Goal: Task Accomplishment & Management: Use online tool/utility

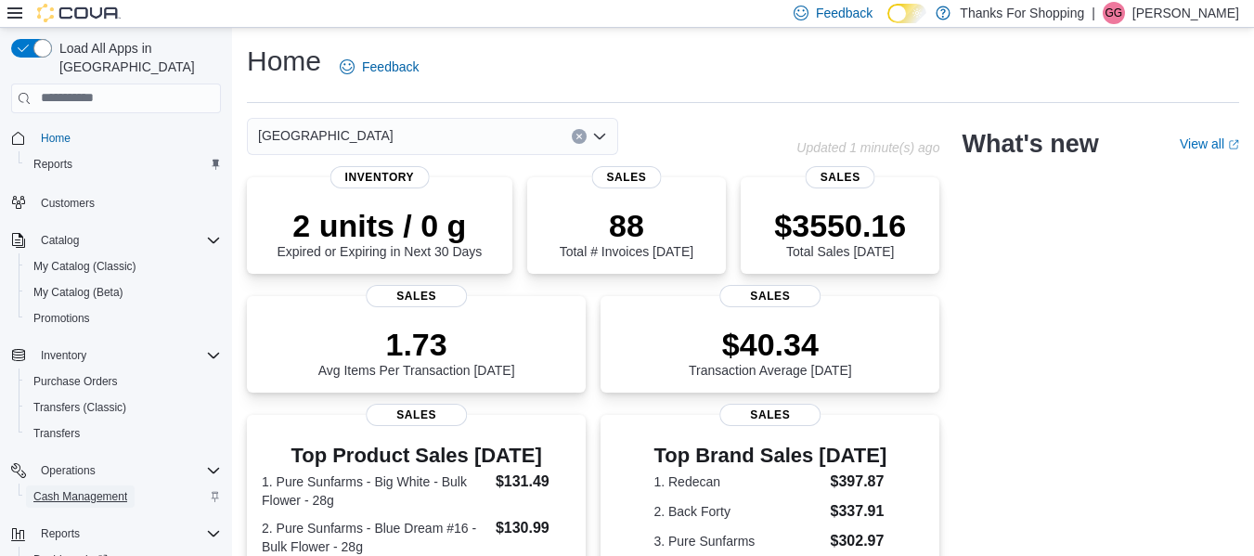
click at [97, 489] on span "Cash Management" at bounding box center [80, 496] width 94 height 15
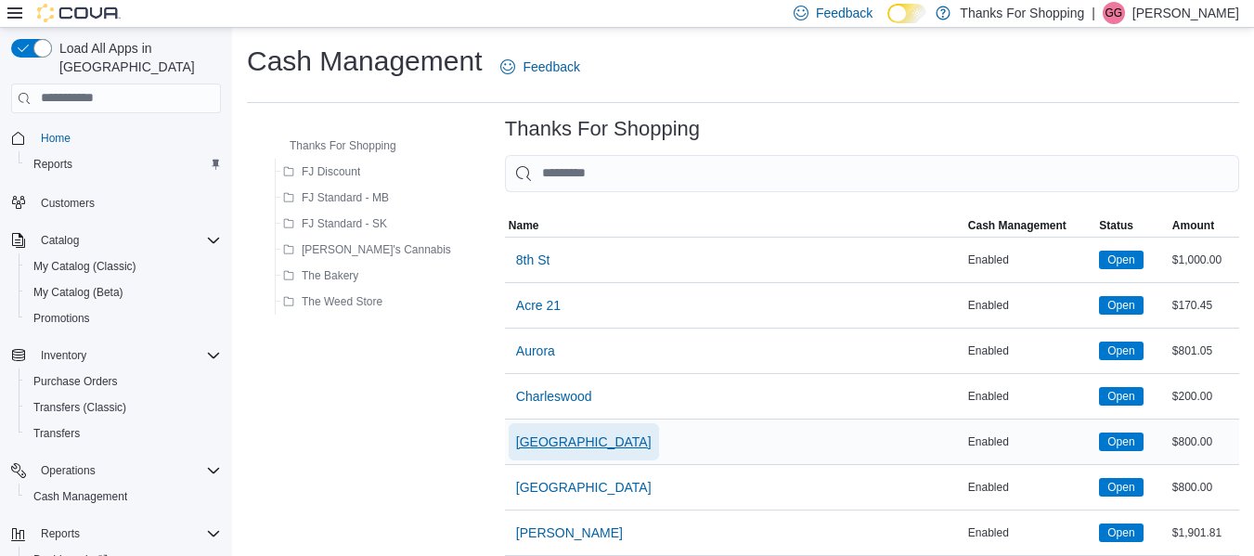
click at [516, 436] on span "[GEOGRAPHIC_DATA]" at bounding box center [584, 442] width 136 height 19
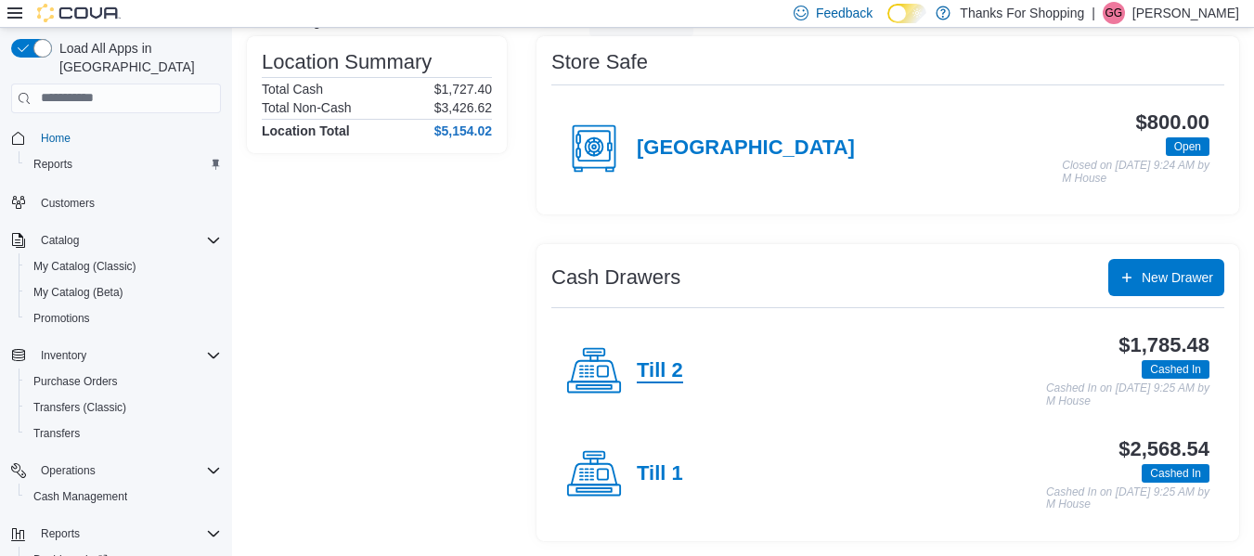
click at [677, 364] on h4 "Till 2" at bounding box center [660, 371] width 46 height 24
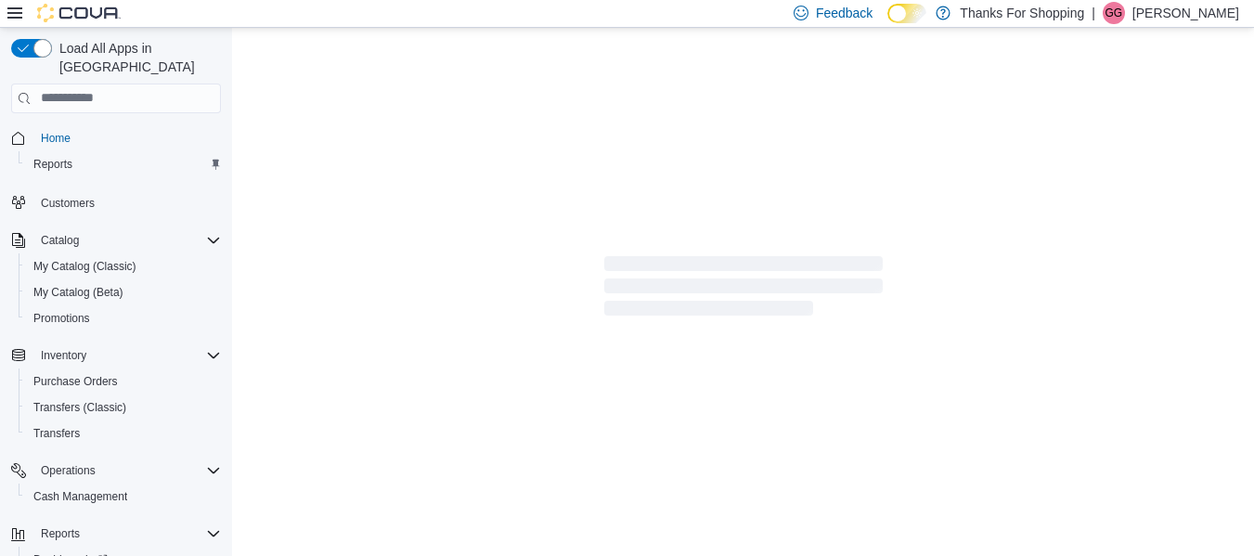
scroll to position [145, 0]
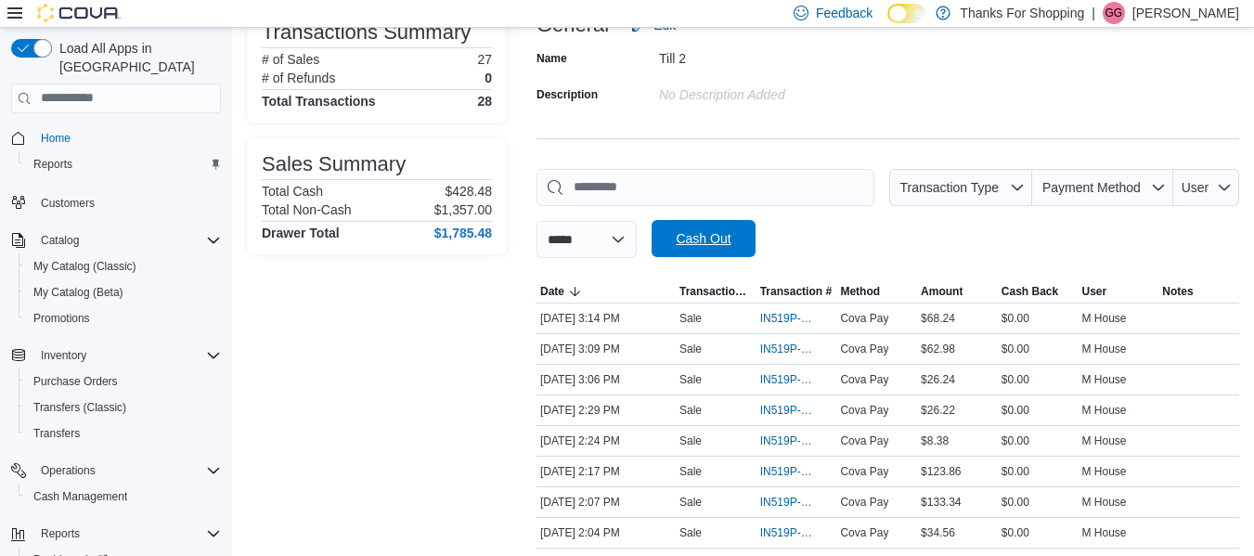
click at [717, 238] on span "Cash Out" at bounding box center [703, 238] width 55 height 19
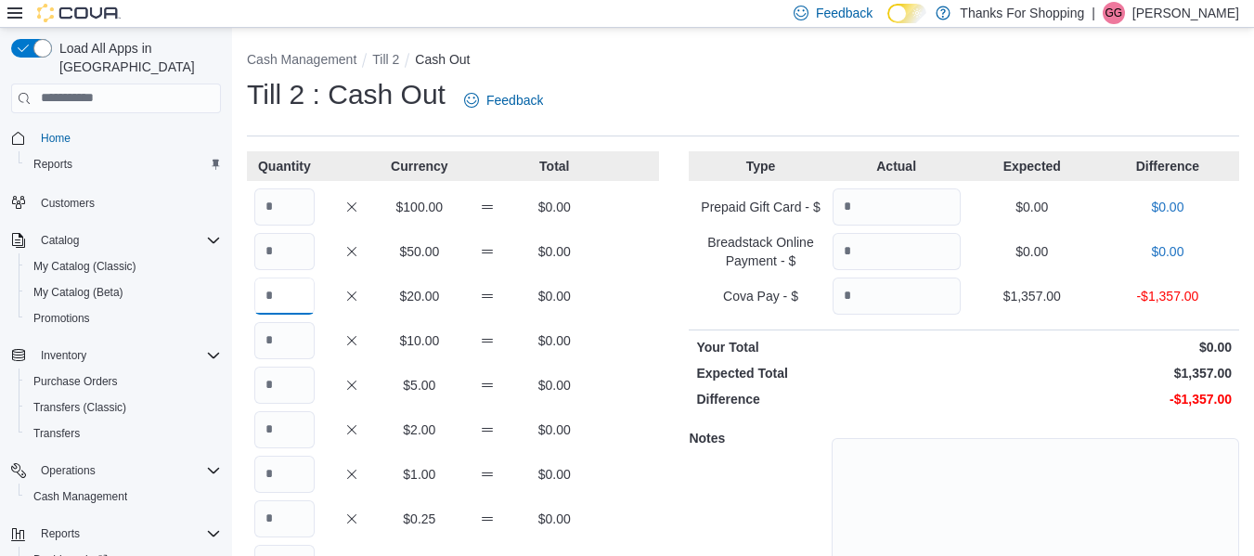
click at [291, 299] on input "Quantity" at bounding box center [284, 296] width 60 height 37
click at [289, 251] on input "Quantity" at bounding box center [284, 251] width 60 height 37
type input "*"
click at [286, 291] on input "Quantity" at bounding box center [284, 296] width 60 height 37
type input "*"
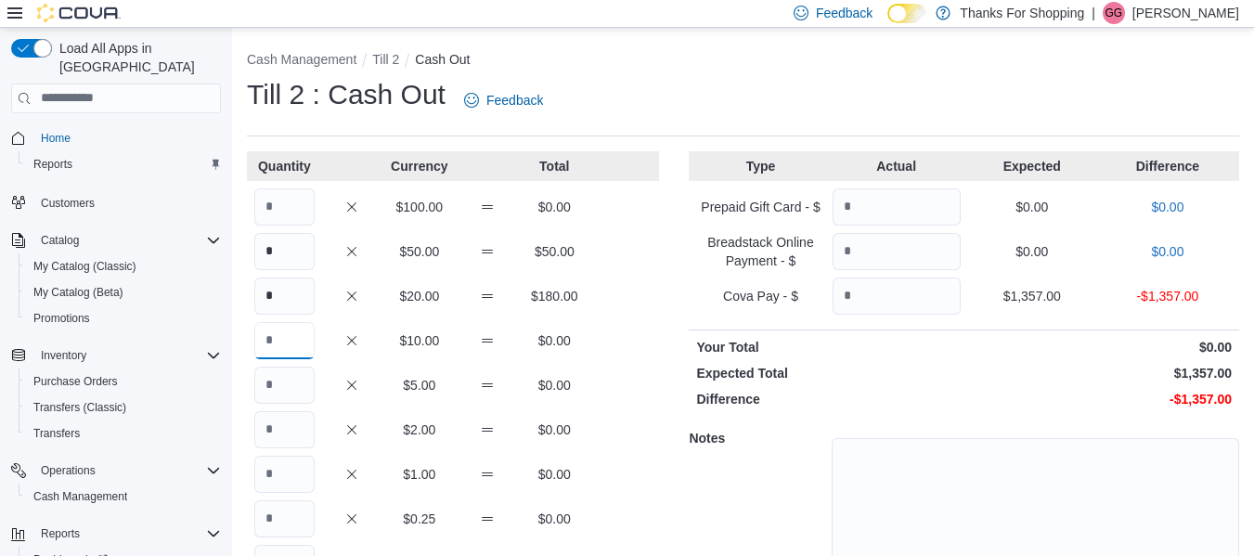
click at [298, 347] on input "Quantity" at bounding box center [284, 340] width 60 height 37
type input "*"
click at [286, 385] on input "Quantity" at bounding box center [284, 385] width 60 height 37
type input "**"
click at [282, 428] on input "Quantity" at bounding box center [284, 429] width 60 height 37
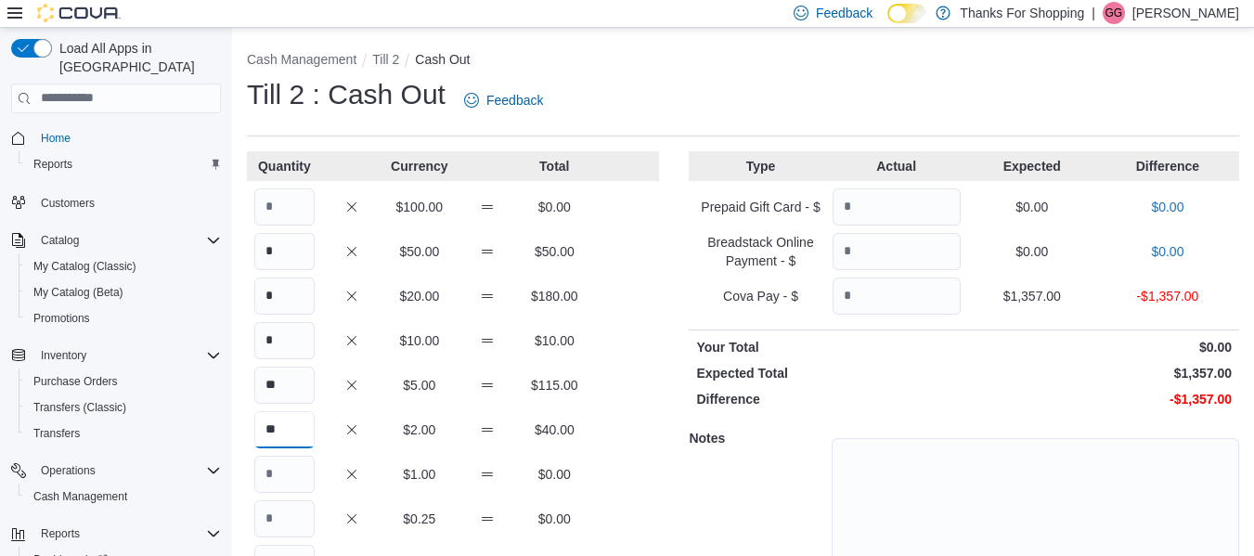
type input "**"
click at [269, 458] on input "Quantity" at bounding box center [284, 474] width 60 height 37
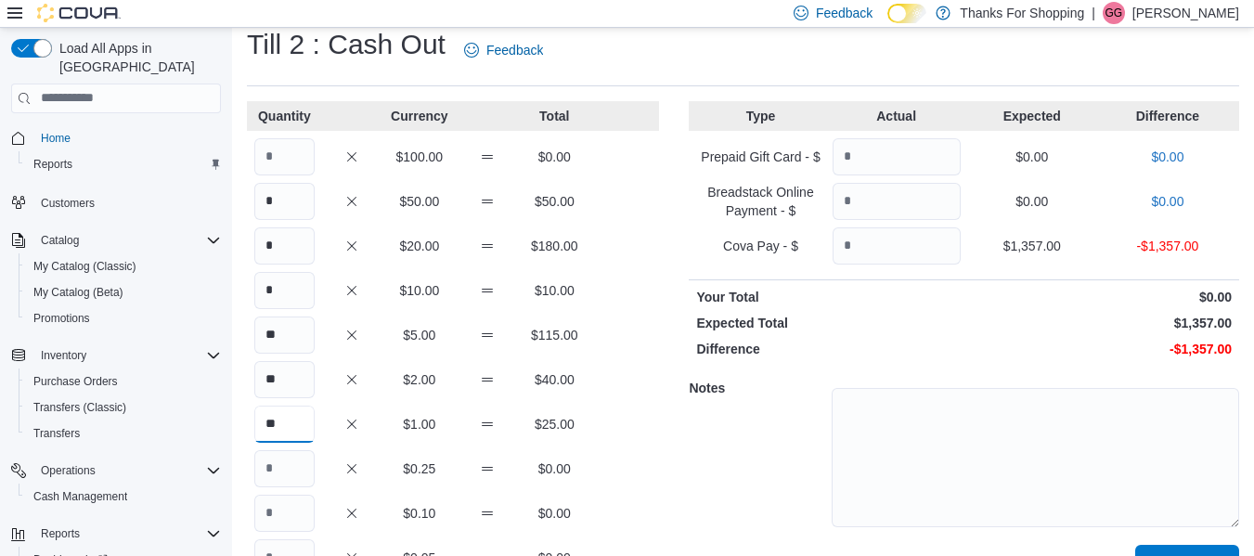
scroll to position [93, 0]
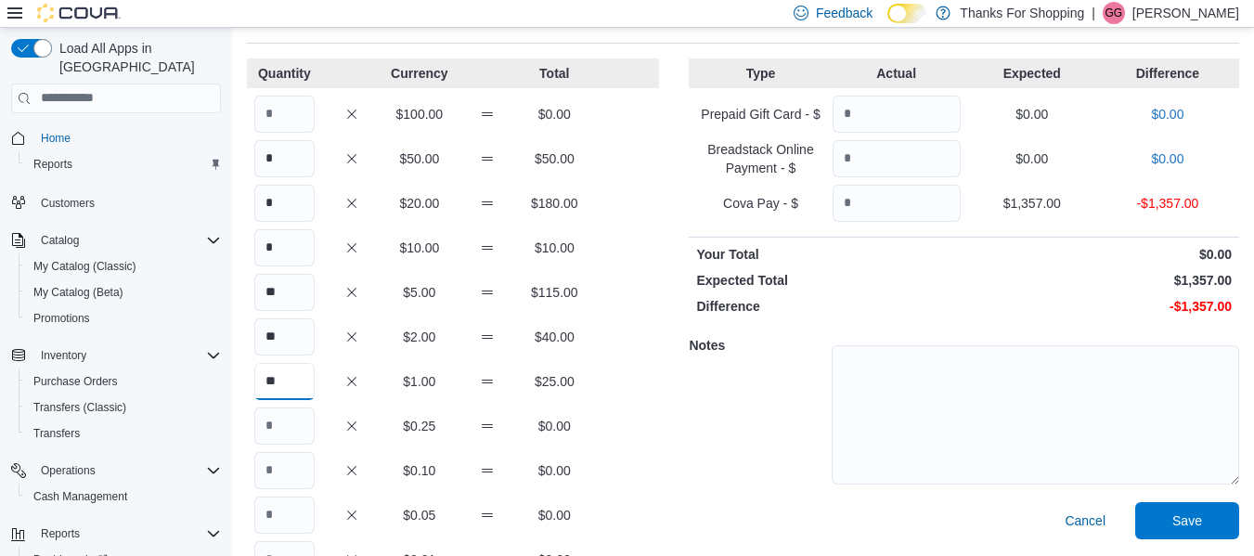
type input "**"
click at [279, 438] on input "Quantity" at bounding box center [284, 425] width 60 height 37
type input "**"
click at [265, 477] on input "Quantity" at bounding box center [284, 470] width 60 height 37
type input "**"
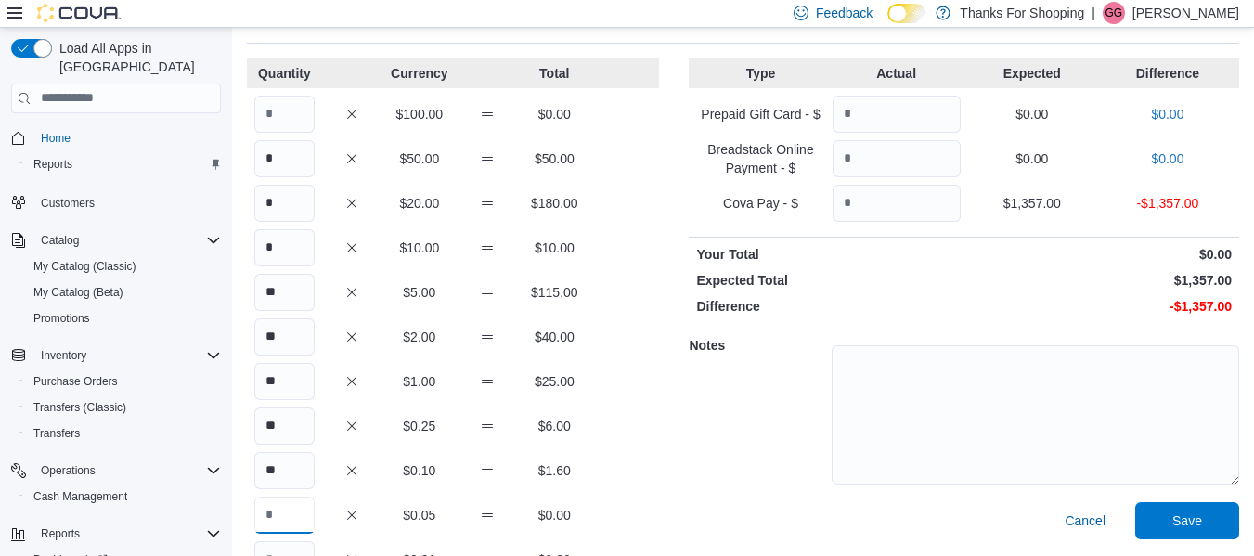
click at [273, 505] on input "Quantity" at bounding box center [284, 515] width 60 height 37
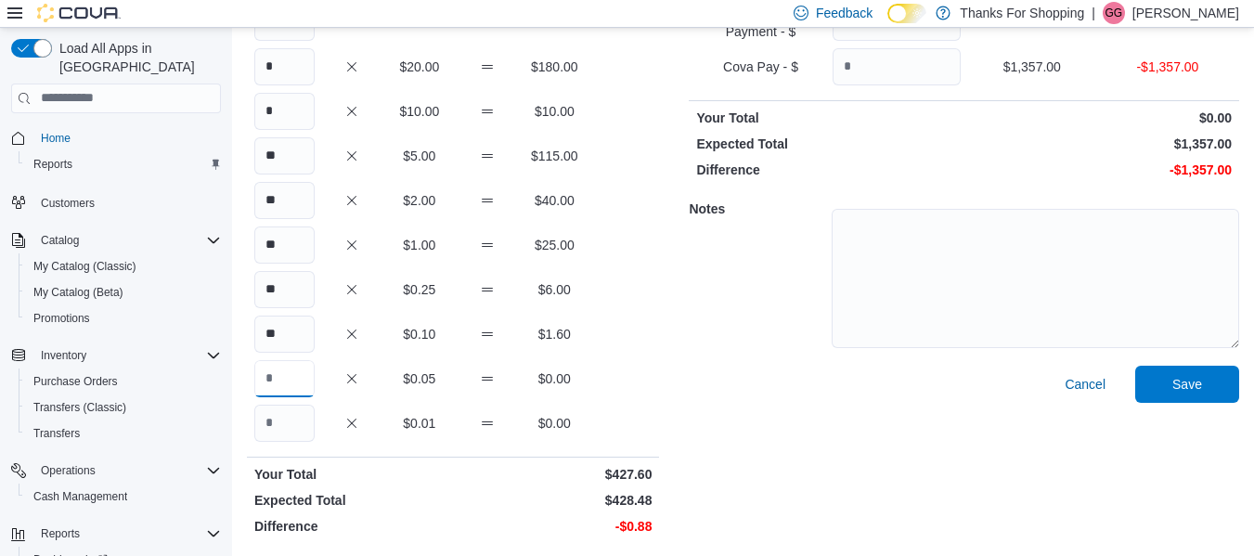
scroll to position [231, 0]
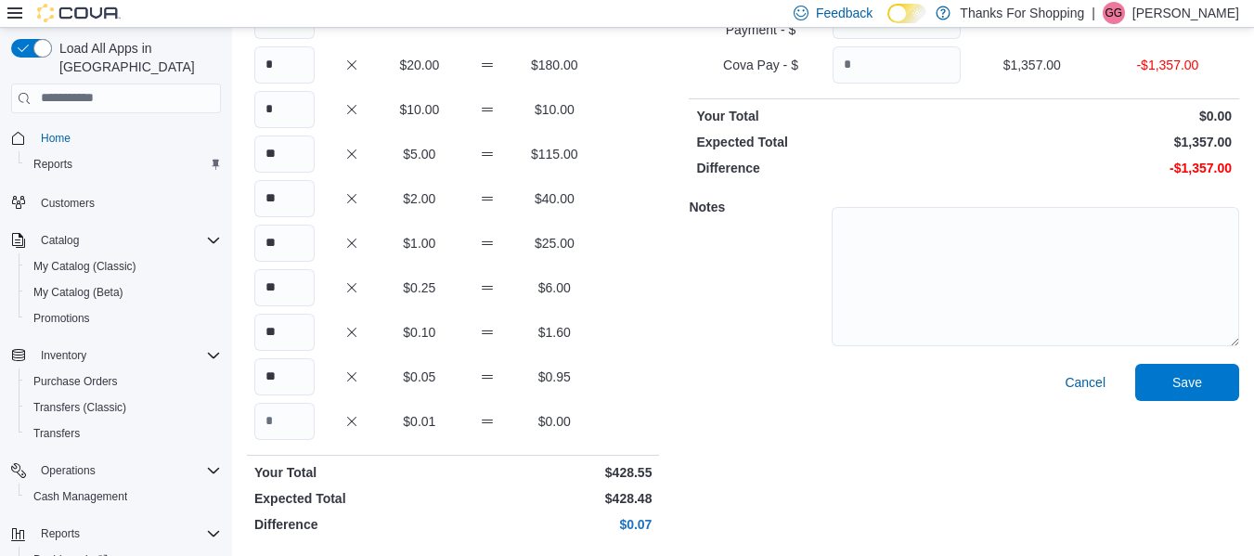
click at [596, 379] on div "** $0.05 $0.95" at bounding box center [453, 376] width 412 height 37
click at [304, 375] on input "**" at bounding box center [284, 376] width 60 height 37
type input "**"
click at [659, 288] on div "** $0.25 $6.00" at bounding box center [453, 287] width 412 height 37
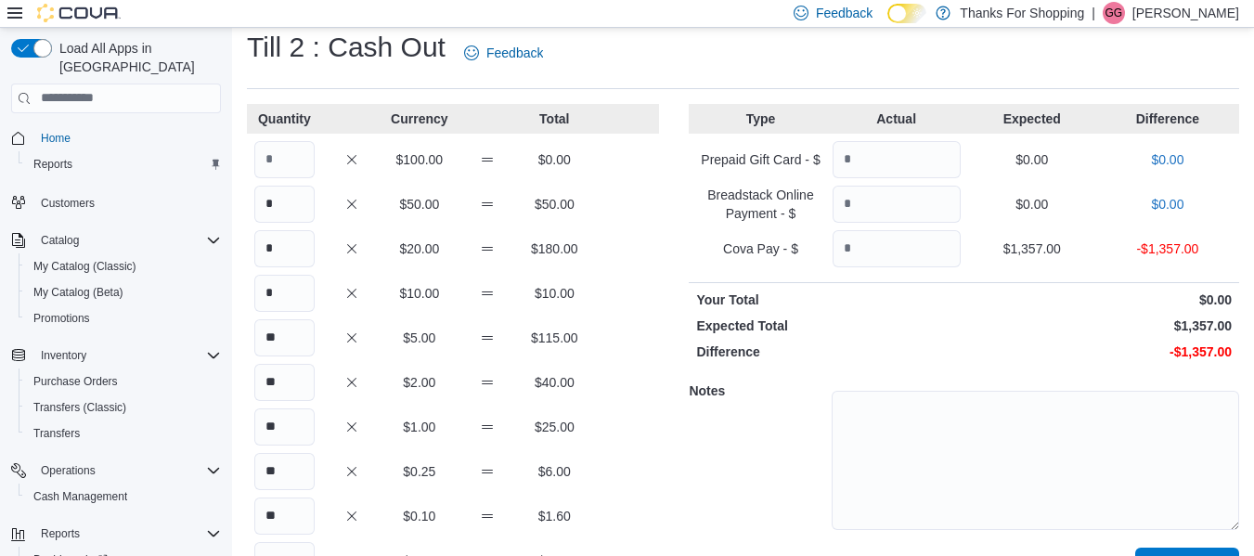
scroll to position [45, 0]
click at [894, 251] on input "Quantity" at bounding box center [897, 250] width 128 height 37
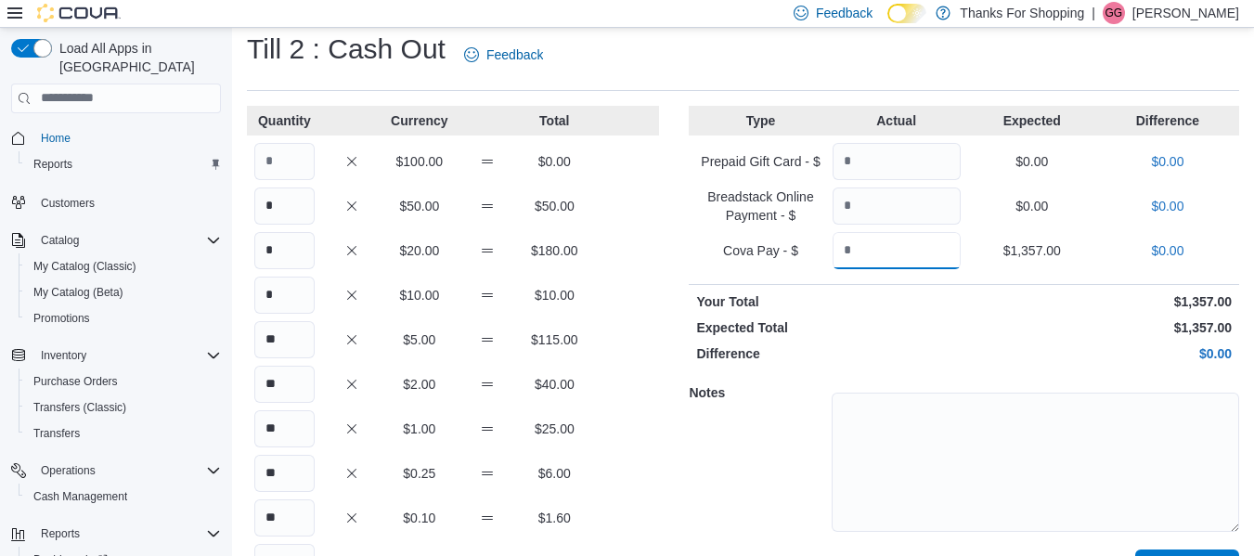
type input "****"
click at [982, 342] on div "Type Actual Expected Difference Prepaid Gift Card - $ $0.00 $0.00 Breadstack On…" at bounding box center [964, 416] width 550 height 621
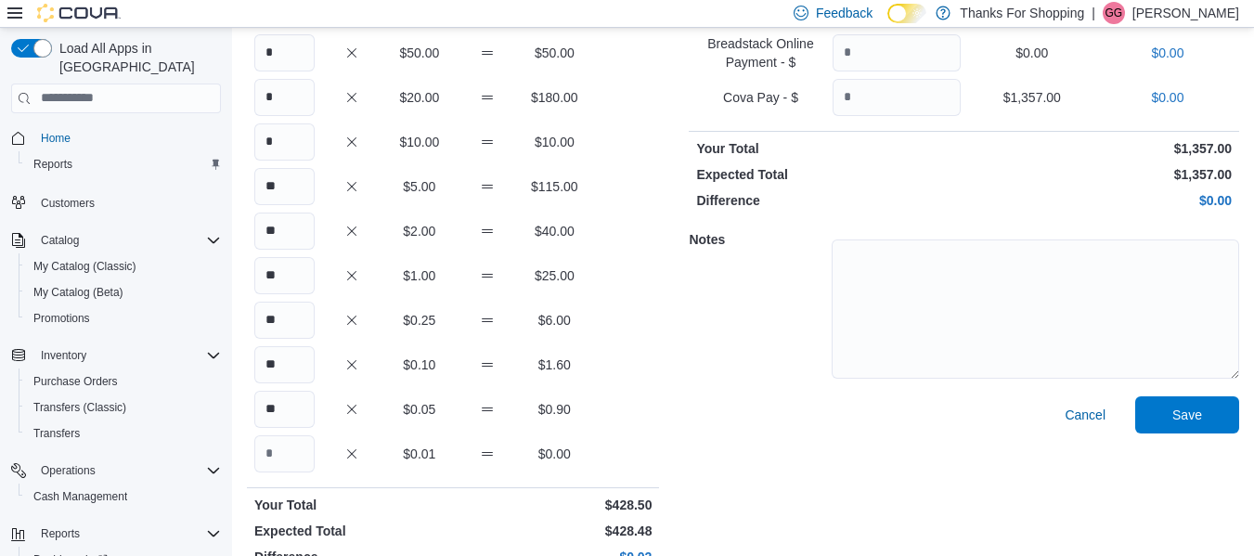
scroll to position [231, 0]
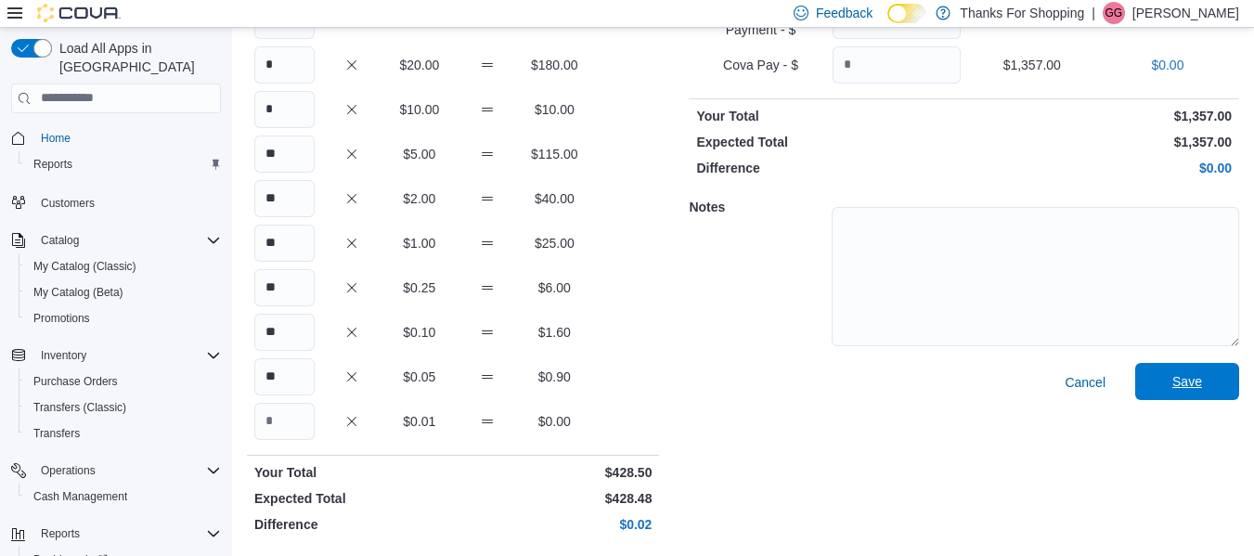
click at [1194, 368] on span "Save" at bounding box center [1187, 381] width 82 height 37
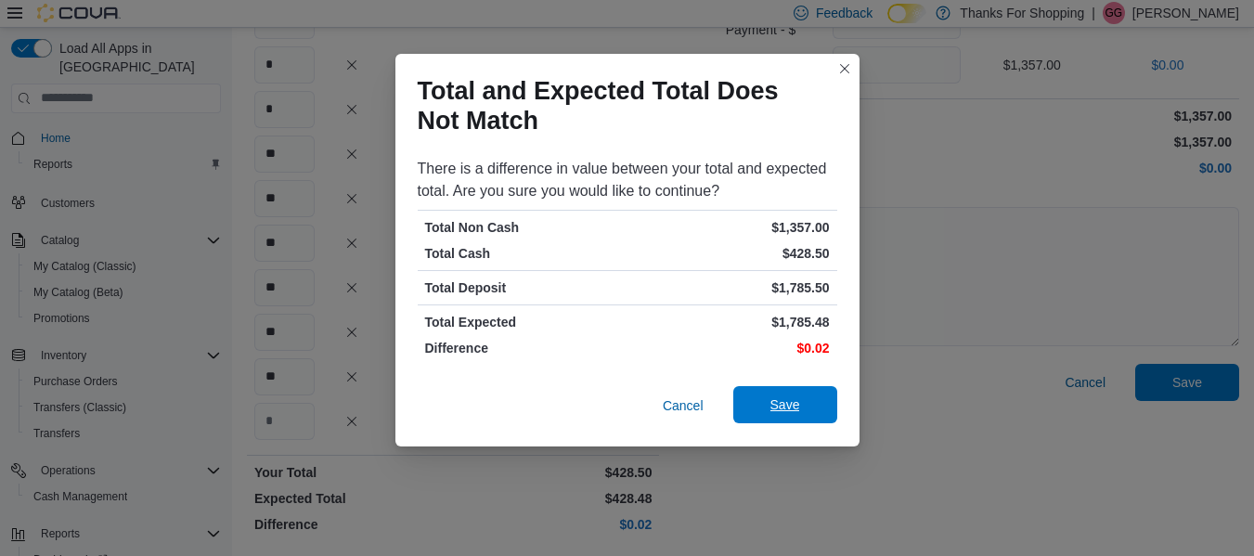
click at [771, 400] on span "Save" at bounding box center [785, 404] width 30 height 19
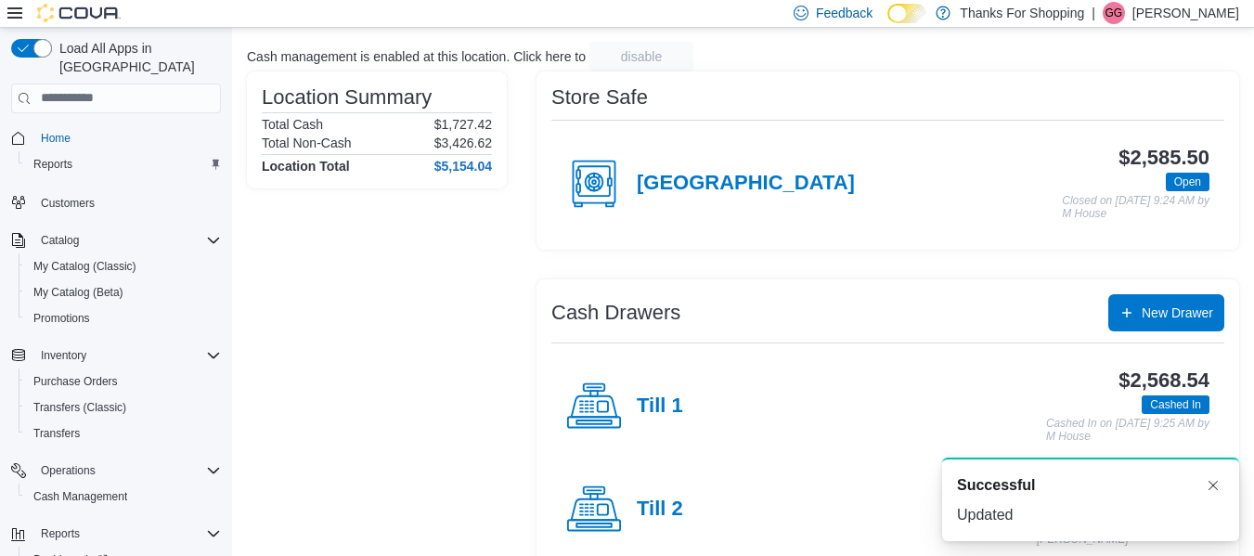
scroll to position [145, 0]
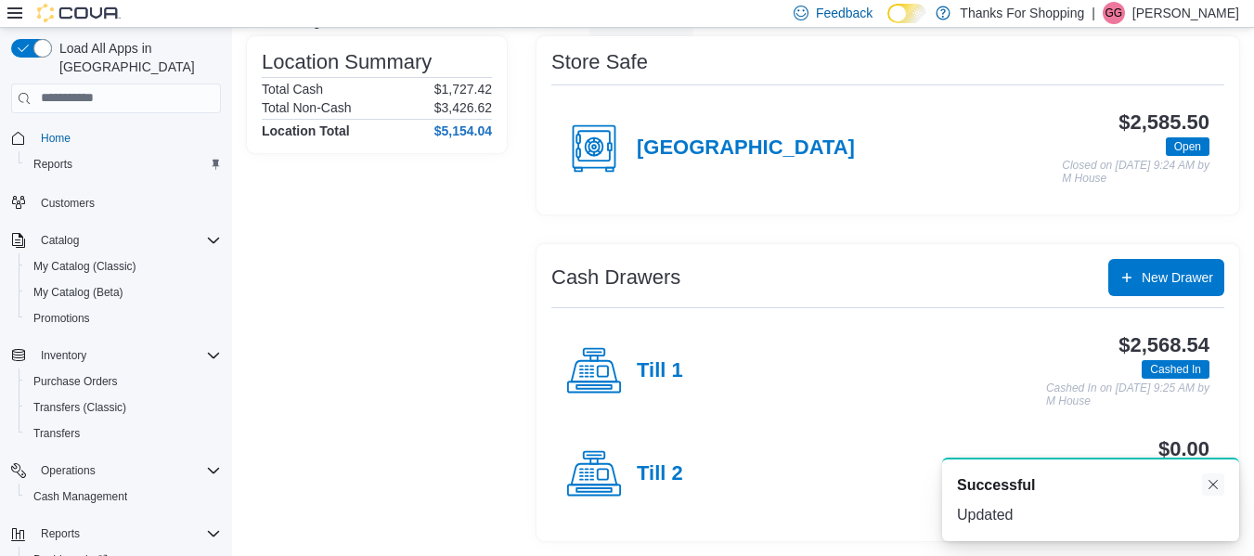
click at [1211, 477] on button "Dismiss toast" at bounding box center [1213, 484] width 22 height 22
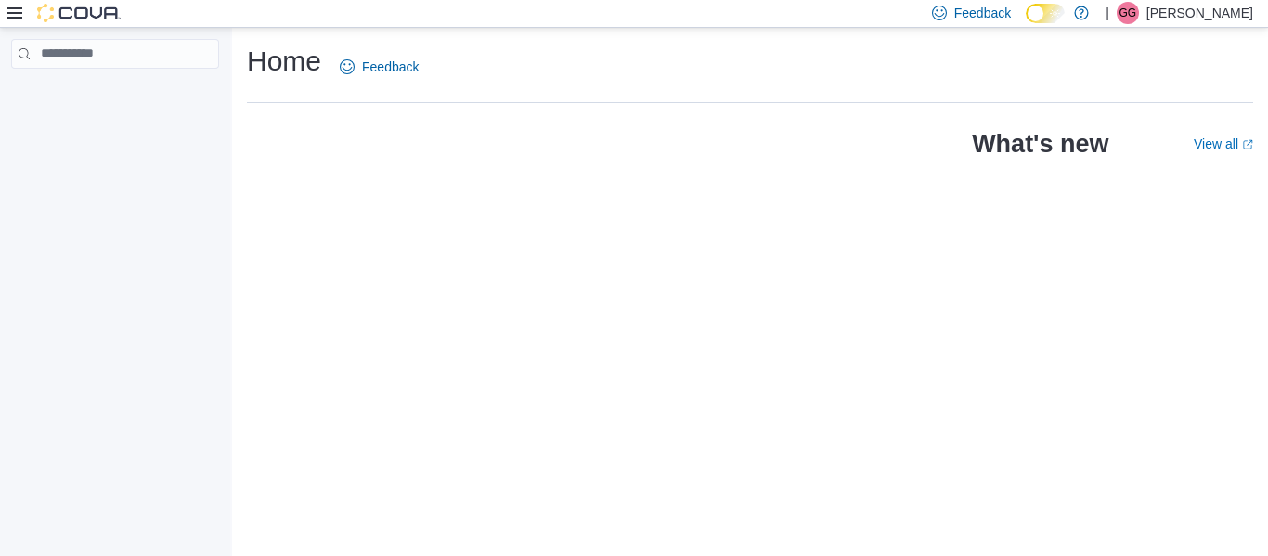
click at [15, 6] on icon at bounding box center [14, 13] width 15 height 15
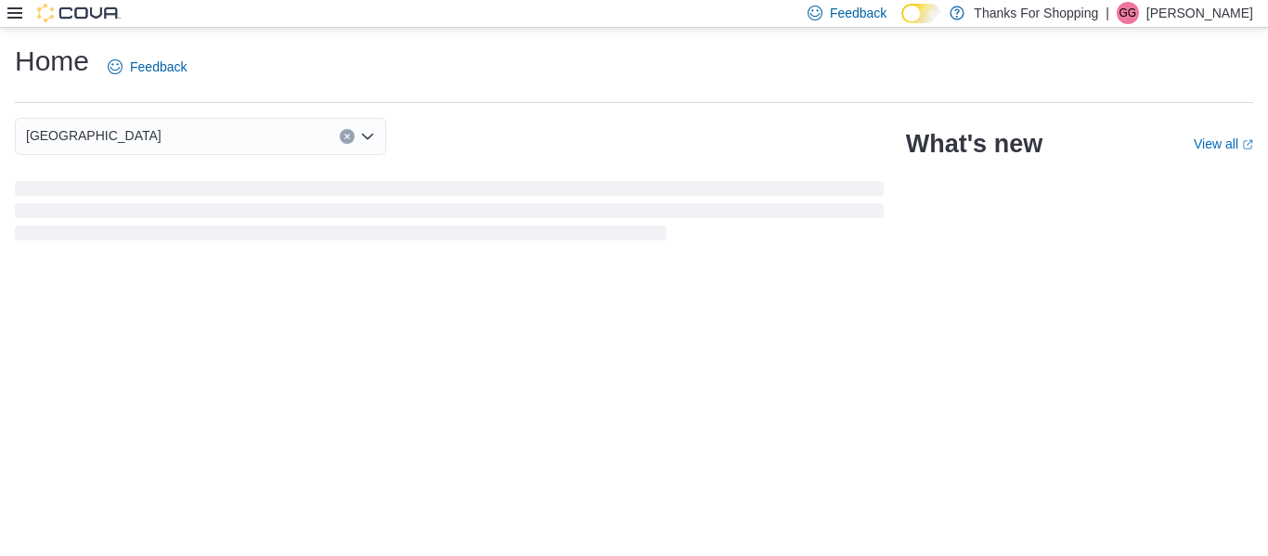
click at [19, 18] on icon at bounding box center [14, 12] width 15 height 11
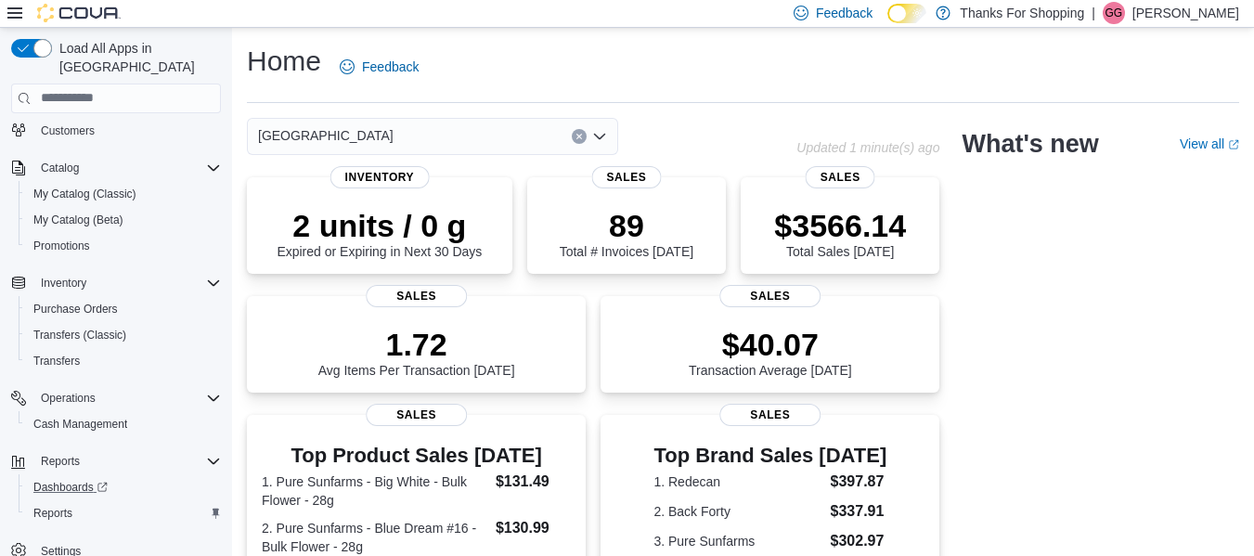
scroll to position [73, 0]
click at [60, 505] on span "Reports" at bounding box center [52, 512] width 39 height 15
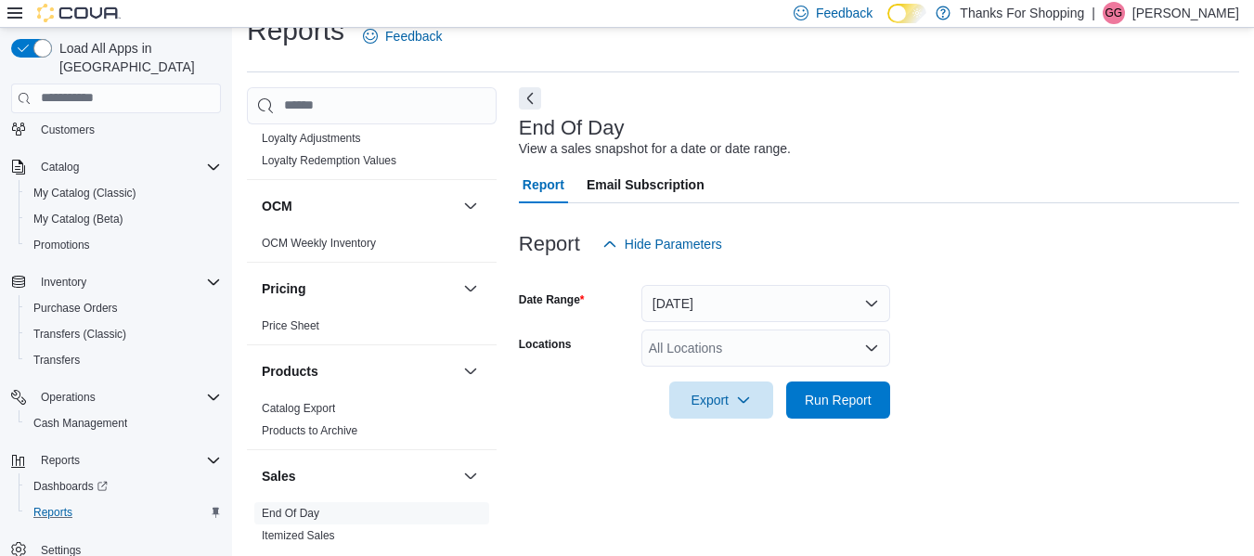
scroll to position [835, 0]
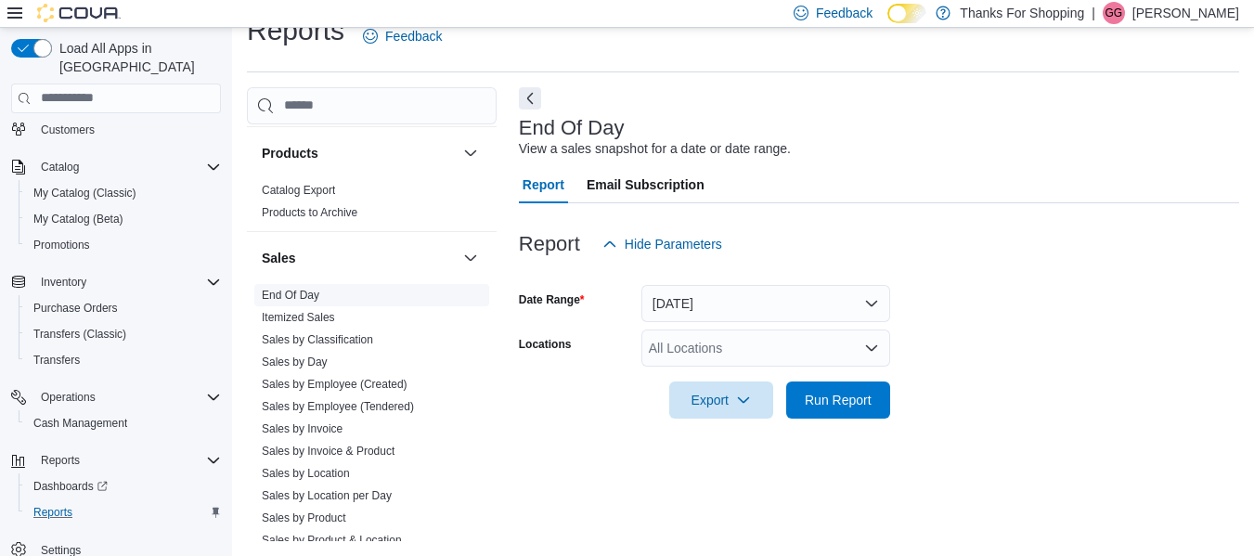
click at [316, 292] on link "End Of Day" at bounding box center [291, 295] width 58 height 13
click at [706, 345] on div "All Locations" at bounding box center [765, 347] width 249 height 37
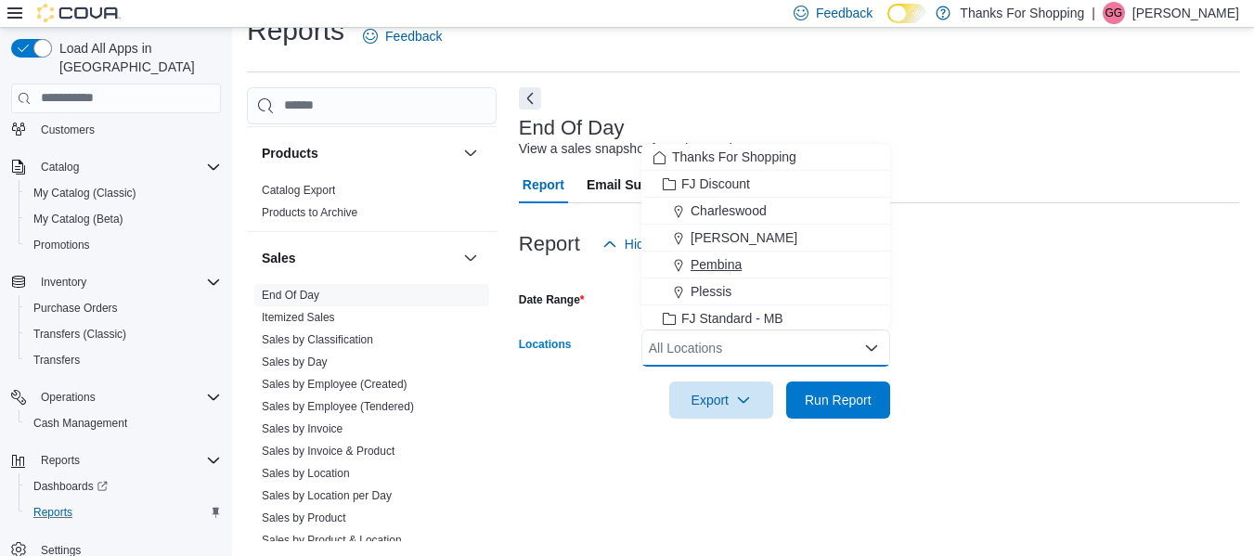
scroll to position [93, 0]
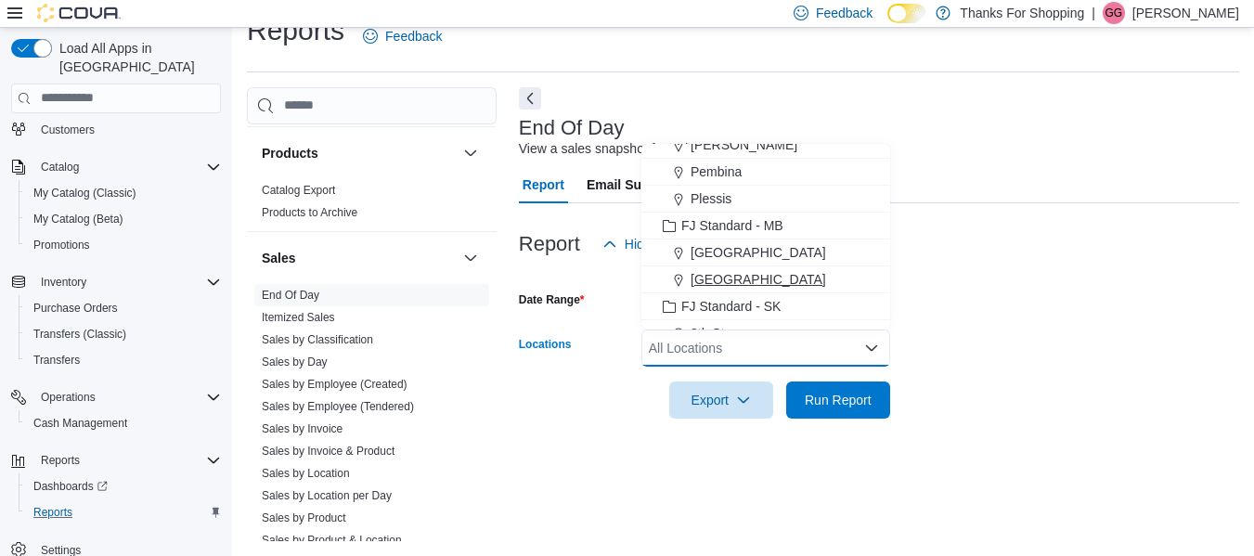
click at [724, 268] on button "[GEOGRAPHIC_DATA]" at bounding box center [765, 279] width 249 height 27
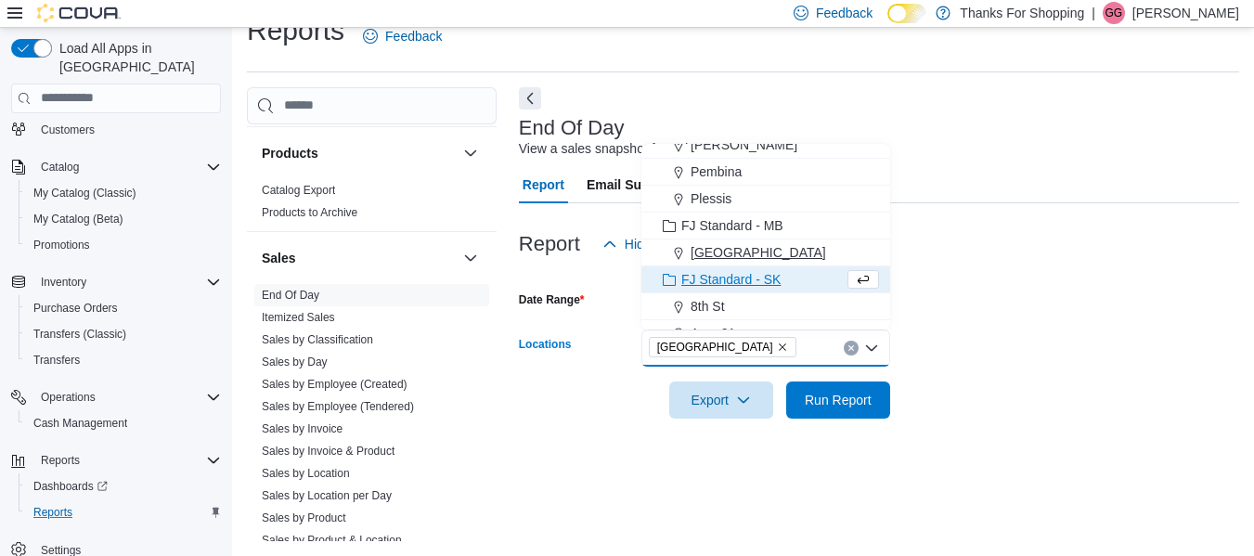
click at [728, 256] on span "[GEOGRAPHIC_DATA]" at bounding box center [759, 252] width 136 height 19
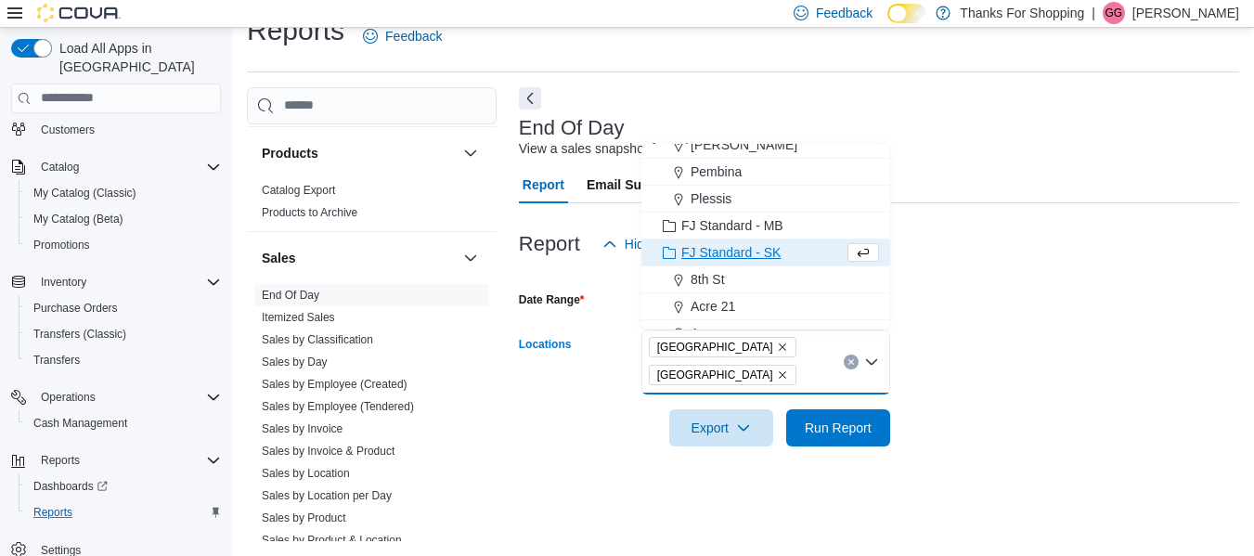
click at [788, 369] on icon "Remove Southdale from selection in this group" at bounding box center [782, 374] width 11 height 11
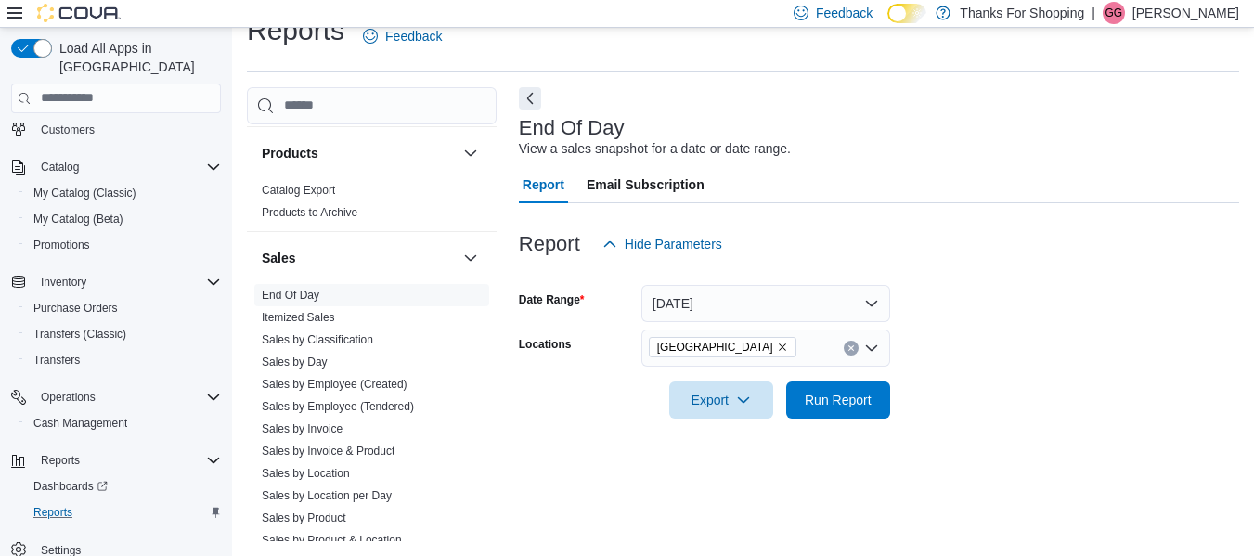
click at [1030, 286] on form "Date Range [DATE] Locations [GEOGRAPHIC_DATA] Export Run Report" at bounding box center [879, 341] width 720 height 156
click at [881, 402] on button "Run Report" at bounding box center [838, 399] width 104 height 37
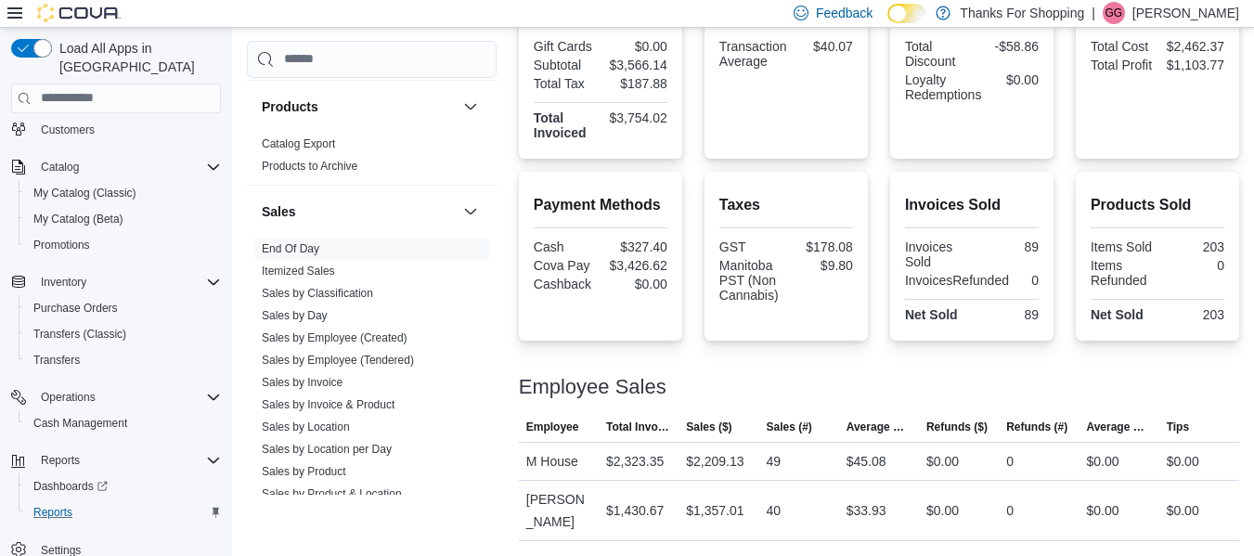
scroll to position [151, 0]
